Goal: Transaction & Acquisition: Obtain resource

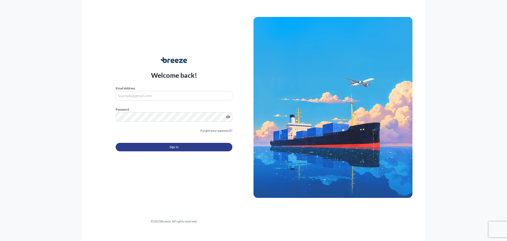
type input "[PERSON_NAME][EMAIL_ADDRESS][PERSON_NAME][DOMAIN_NAME]"
click at [179, 148] on button "Sign In" at bounding box center [174, 147] width 117 height 8
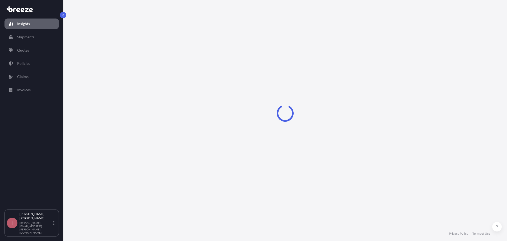
select select "2025"
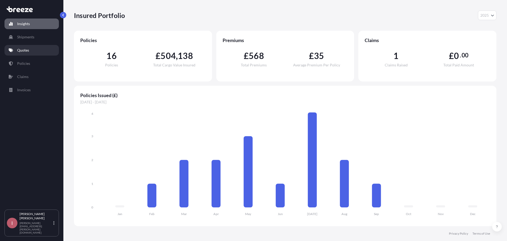
click at [30, 45] on link "Quotes" at bounding box center [31, 50] width 54 height 11
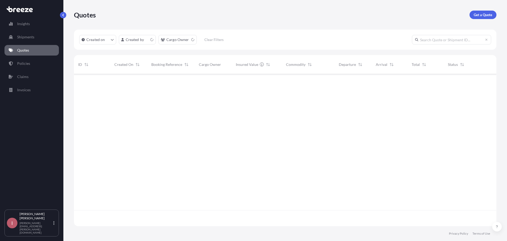
scroll to position [151, 418]
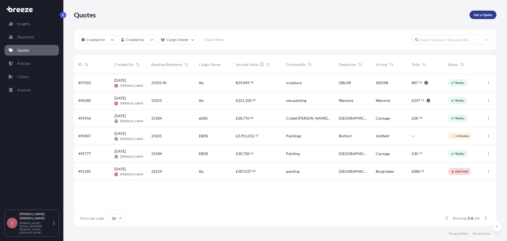
click at [479, 15] on p "Get a Quote" at bounding box center [483, 14] width 18 height 5
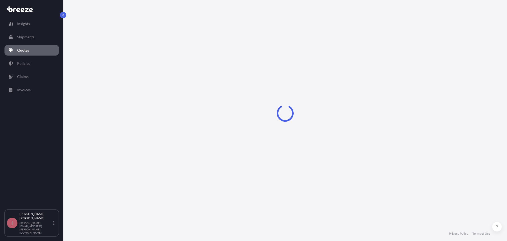
select select "Sea"
select select "1"
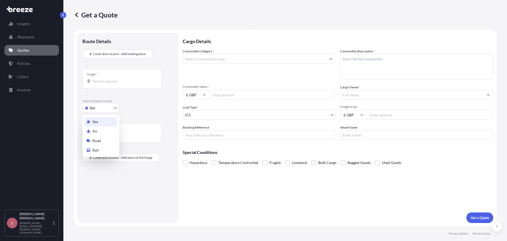
click at [100, 108] on body "Insights Shipments Quotes Policies Claims Invoices I [PERSON_NAME] [PERSON_NAME…" at bounding box center [253, 120] width 507 height 241
click at [96, 139] on span "Road" at bounding box center [96, 140] width 8 height 5
select select "Road"
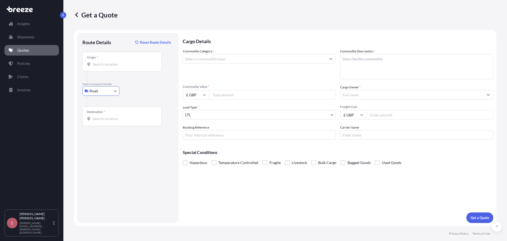
click at [120, 67] on div "Origin *" at bounding box center [121, 62] width 79 height 20
click at [120, 67] on input "Origin *" at bounding box center [124, 64] width 62 height 5
type input "Harlow CM20 2TT, [GEOGRAPHIC_DATA]"
click at [114, 121] on input "Destination *" at bounding box center [124, 118] width 62 height 5
click at [101, 121] on div "Destination * se1 3qd" at bounding box center [121, 116] width 79 height 20
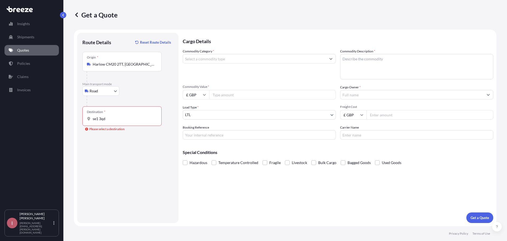
click at [101, 121] on input "se1 3qd" at bounding box center [124, 118] width 62 height 5
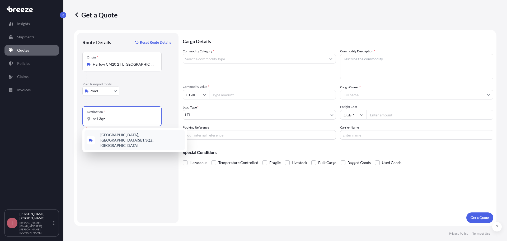
click at [110, 139] on div "[STREET_ADDRESS]" at bounding box center [134, 140] width 100 height 20
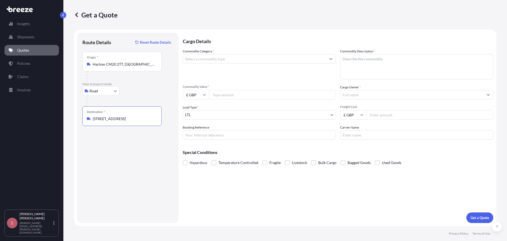
type input "[STREET_ADDRESS]"
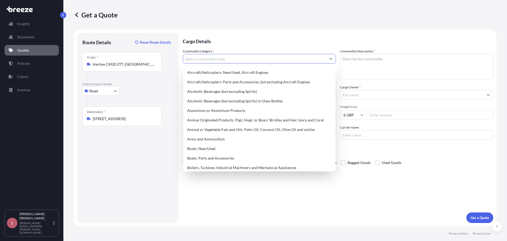
click at [215, 56] on input "Commodity Category *" at bounding box center [254, 59] width 143 height 10
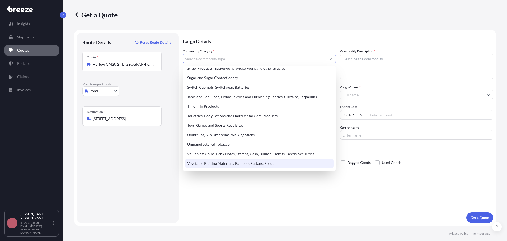
scroll to position [1229, 0]
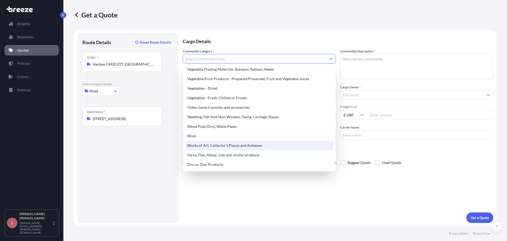
click at [208, 146] on div "Works of Art, Collector's Pieces and Antiques" at bounding box center [259, 145] width 148 height 10
type input "Works of Art, Collector's Pieces and Antiques"
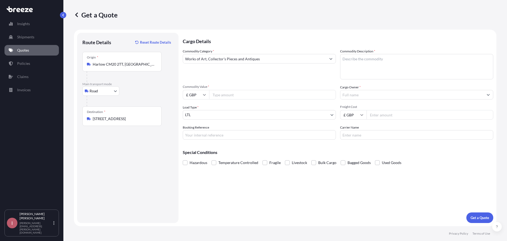
click at [241, 91] on input "Commodity Value *" at bounding box center [272, 95] width 127 height 10
click at [222, 93] on input "Commodity Value *" at bounding box center [272, 95] width 127 height 10
type input "19550"
click at [209, 134] on input "Booking Reference" at bounding box center [259, 135] width 153 height 10
click at [215, 137] on input "Booking Reference" at bounding box center [259, 135] width 153 height 10
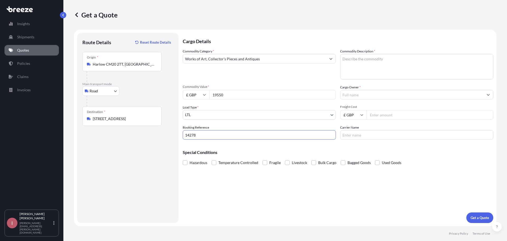
type input "14278"
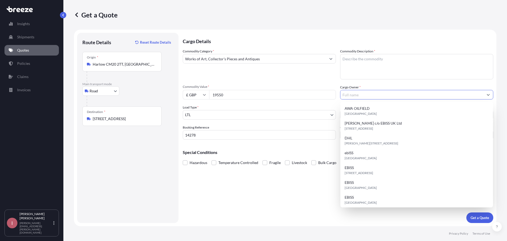
click at [354, 96] on input "Cargo Owner *" at bounding box center [411, 95] width 143 height 10
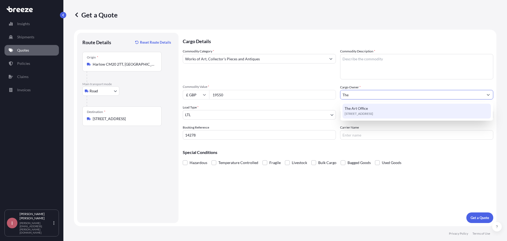
click at [359, 111] on span "[STREET_ADDRESS]" at bounding box center [359, 113] width 29 height 5
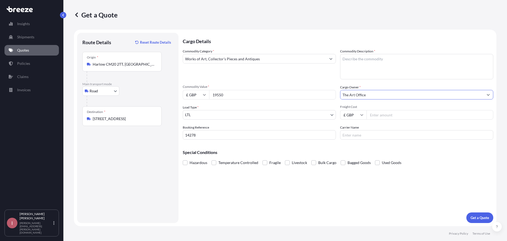
type input "The Art Office"
click at [374, 70] on textarea "Commodity Description *" at bounding box center [416, 66] width 153 height 25
type textarea "p"
click at [376, 64] on textarea "Commodity Description *" at bounding box center [416, 66] width 153 height 25
type textarea "Artwork Prints"
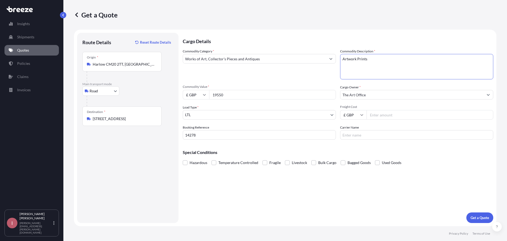
click at [370, 113] on input "Freight Cost" at bounding box center [429, 115] width 127 height 10
type input "360"
click at [381, 131] on input "Carrier Name" at bounding box center [416, 135] width 153 height 10
type input "EBISS"
click at [265, 163] on span at bounding box center [264, 162] width 5 height 5
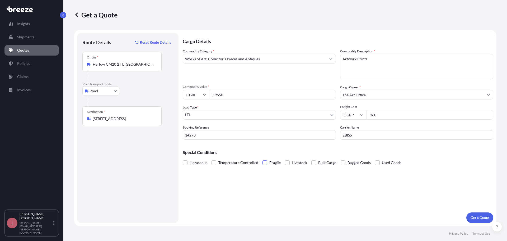
click at [262, 158] on input "Fragile" at bounding box center [262, 158] width 0 height 0
click at [485, 215] on p "Get a Quote" at bounding box center [479, 217] width 18 height 5
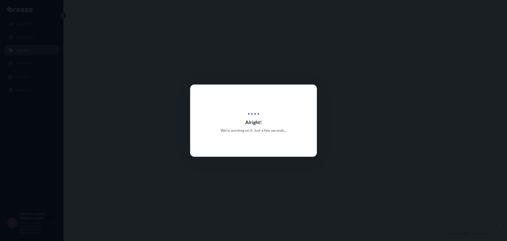
select select "Road"
select select "1"
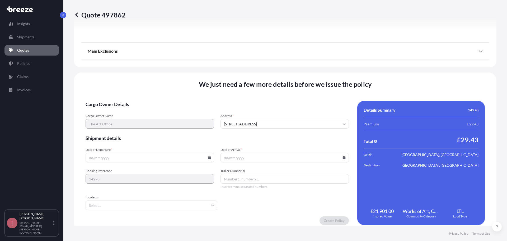
scroll to position [597, 0]
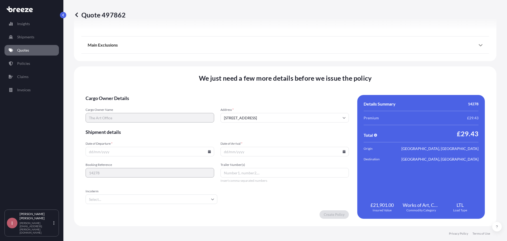
click at [208, 152] on icon at bounding box center [209, 151] width 3 height 3
click at [186, 63] on button at bounding box center [185, 62] width 8 height 8
click at [112, 82] on button "1" at bounding box center [112, 84] width 8 height 8
type input "[DATE]"
click at [341, 155] on input "Date of Arrival *" at bounding box center [284, 152] width 129 height 10
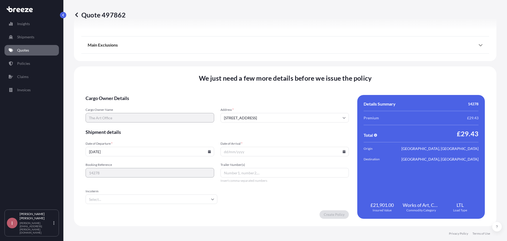
click at [343, 152] on icon at bounding box center [344, 151] width 3 height 3
click at [317, 60] on button at bounding box center [318, 62] width 8 height 8
click at [269, 81] on button "1" at bounding box center [270, 84] width 8 height 8
type input "[DATE]"
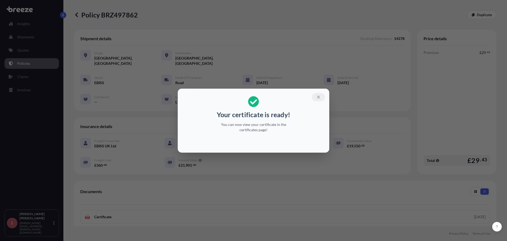
click at [316, 98] on button "button" at bounding box center [318, 97] width 13 height 8
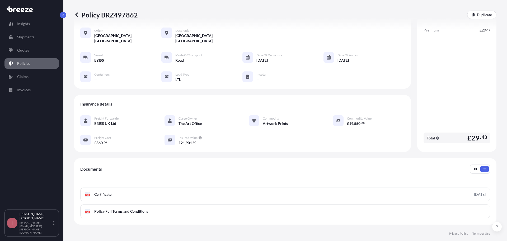
scroll to position [53, 0]
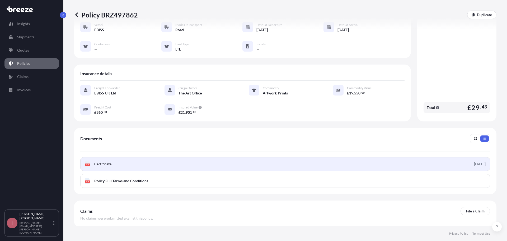
click at [125, 159] on link "PDF Certificate [DATE]" at bounding box center [285, 164] width 410 height 14
